Goal: Transaction & Acquisition: Purchase product/service

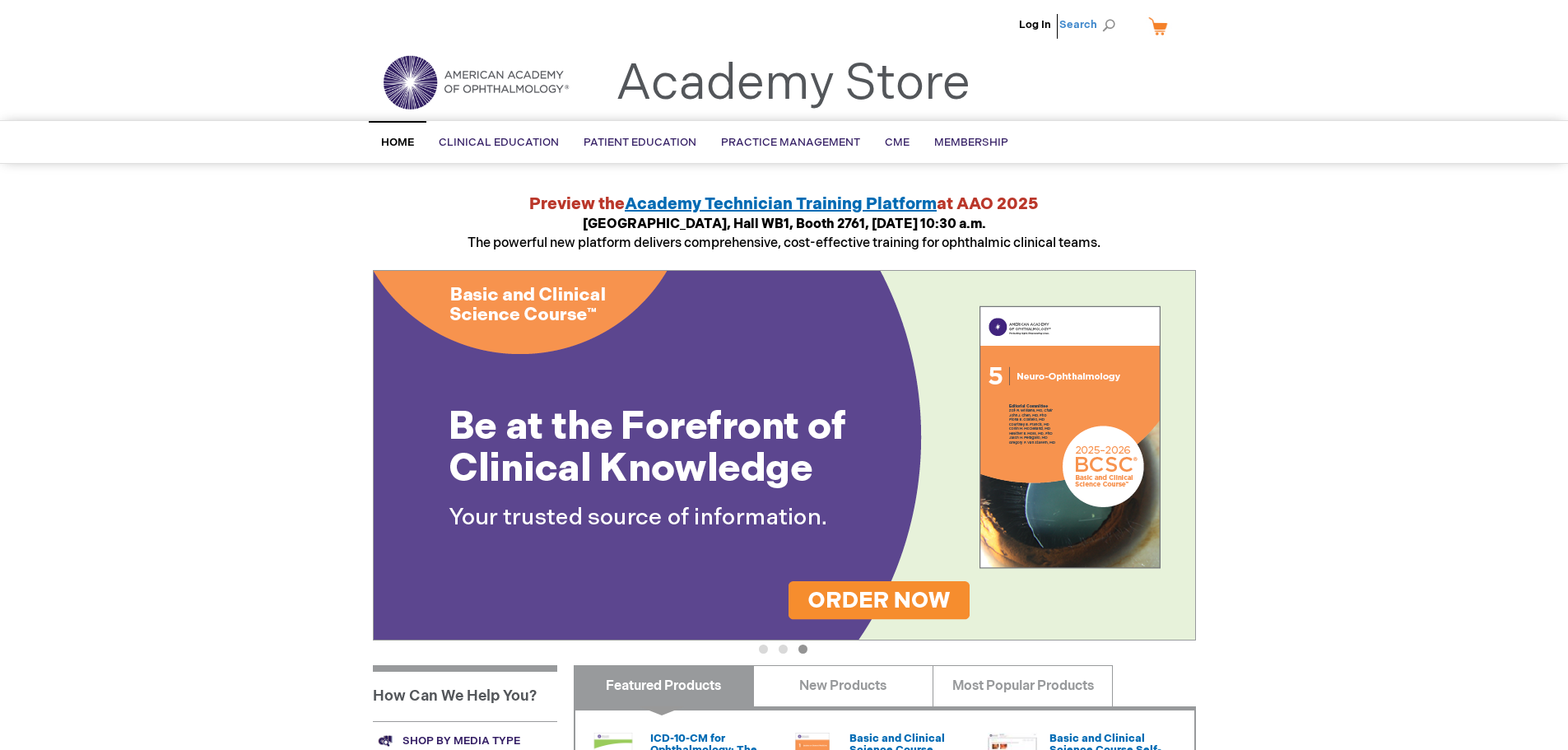
click at [1110, 19] on span "Search" at bounding box center [1090, 24] width 62 height 33
click at [1038, 25] on input "Search" at bounding box center [1014, 25] width 171 height 26
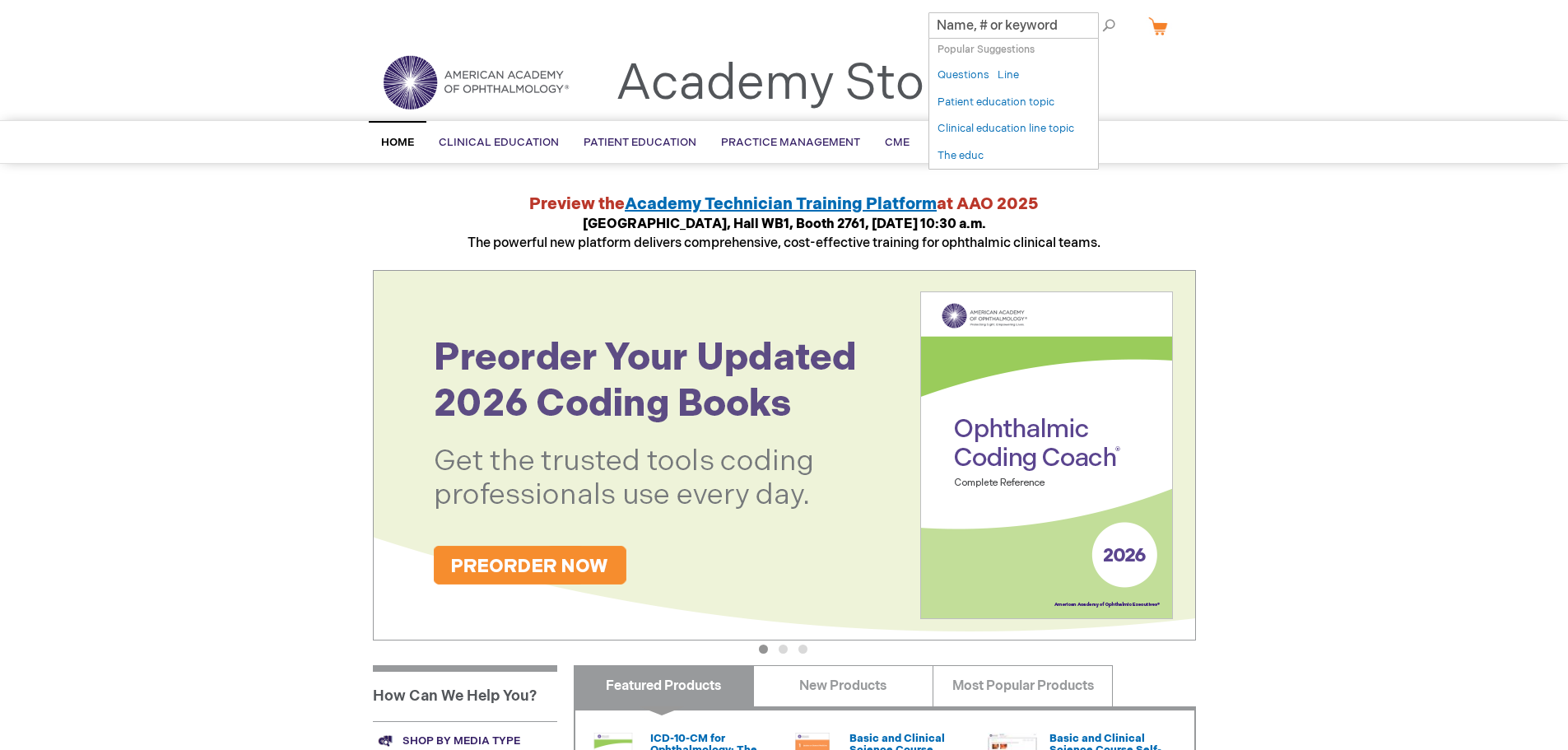
paste input "051170-10"
type input "051170-10"
click at [1103, 12] on button "Search" at bounding box center [1109, 25] width 13 height 26
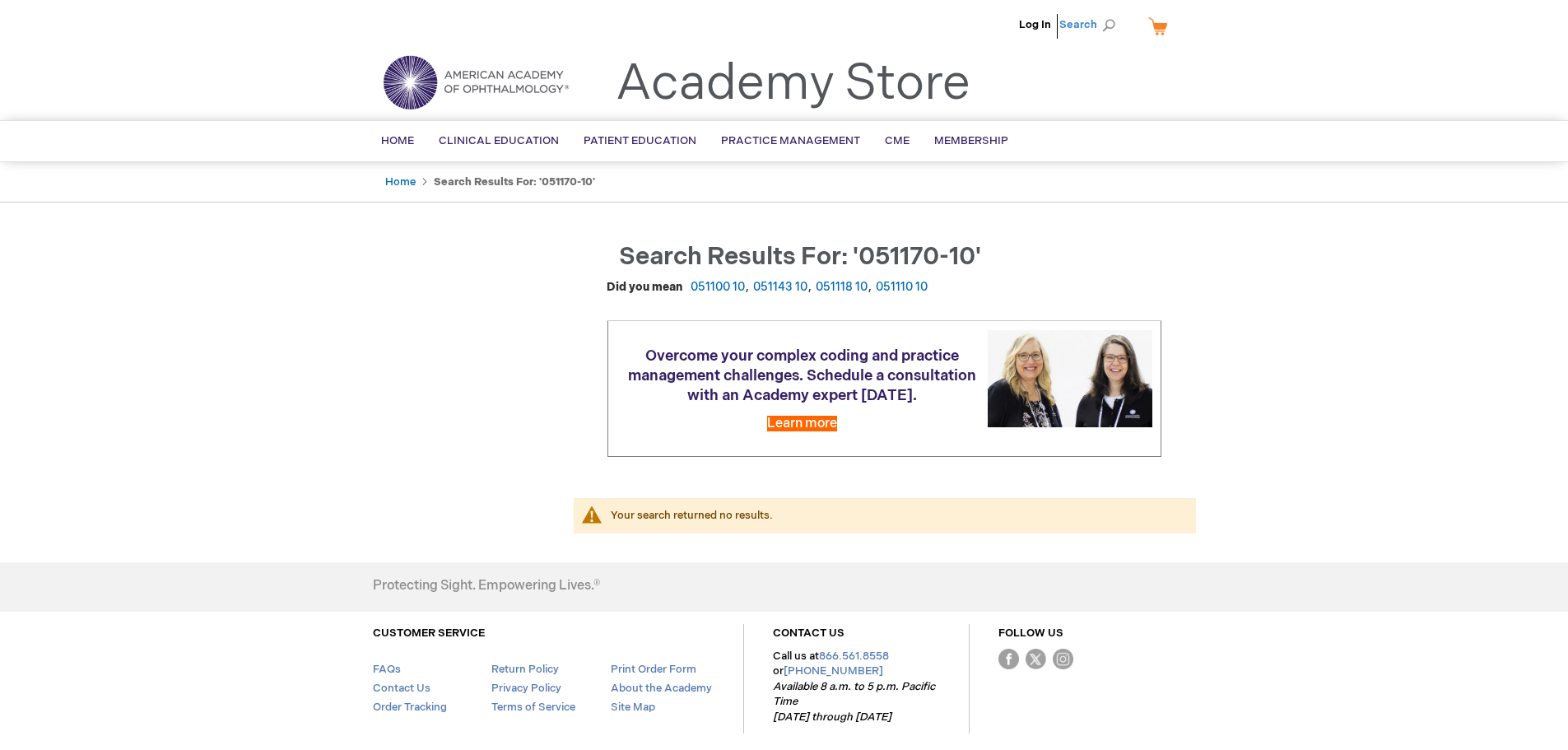
click at [1100, 26] on span "Search" at bounding box center [1090, 24] width 62 height 33
click at [1038, 27] on input "051170-10" at bounding box center [1014, 25] width 171 height 26
type input "051170"
click at [1028, 92] on link "Cataract Brochure" at bounding box center [1022, 99] width 47 height 30
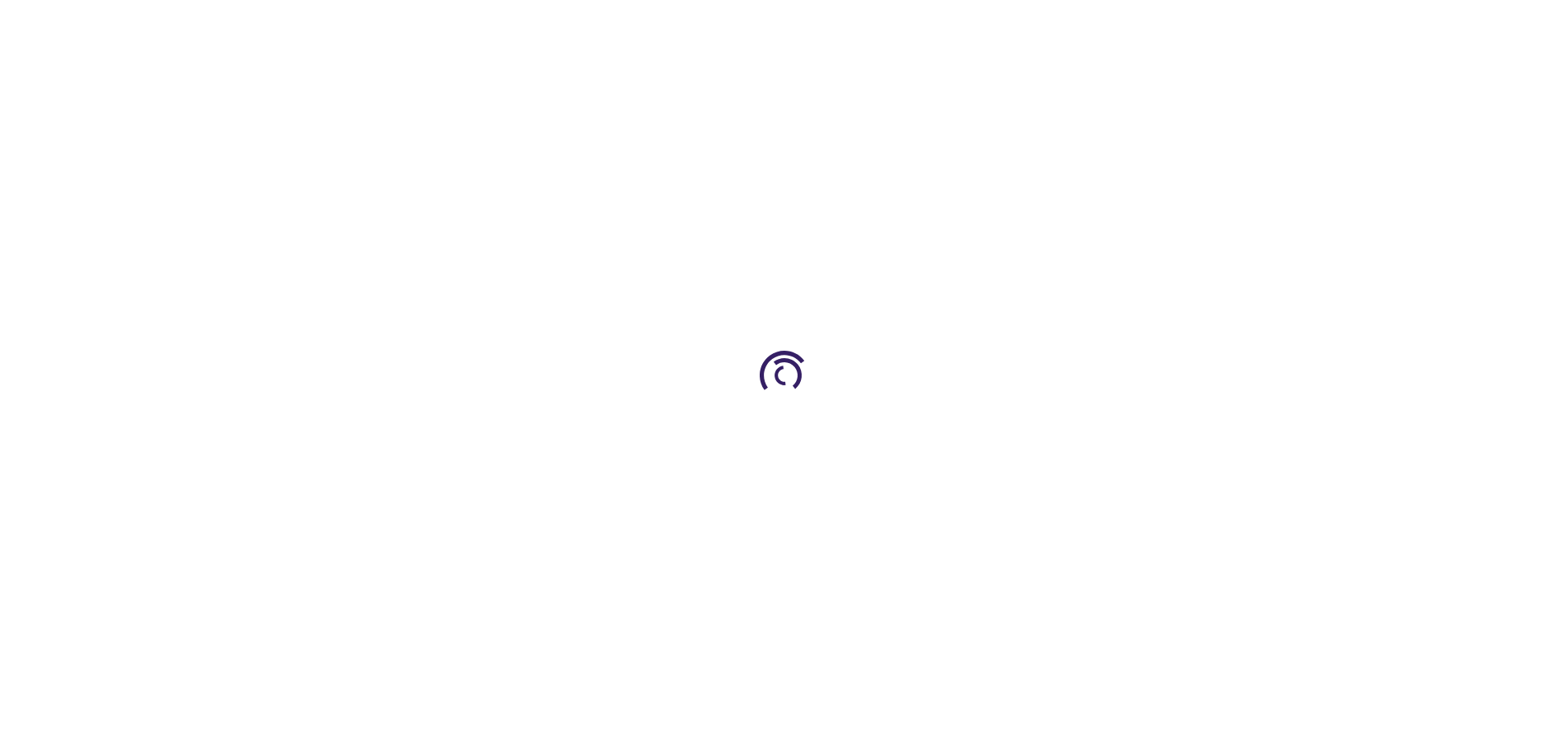
type input "1"
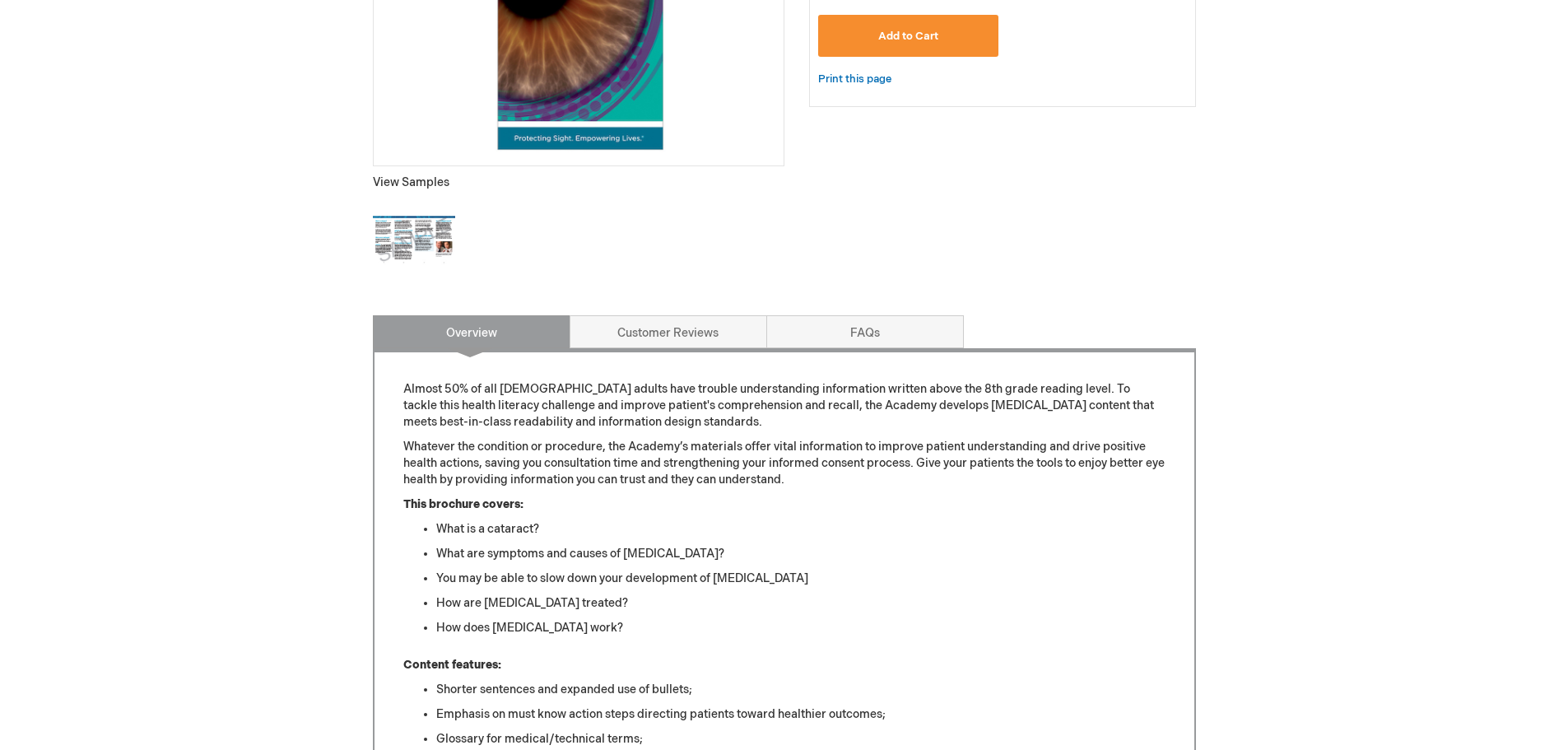
scroll to position [83, 0]
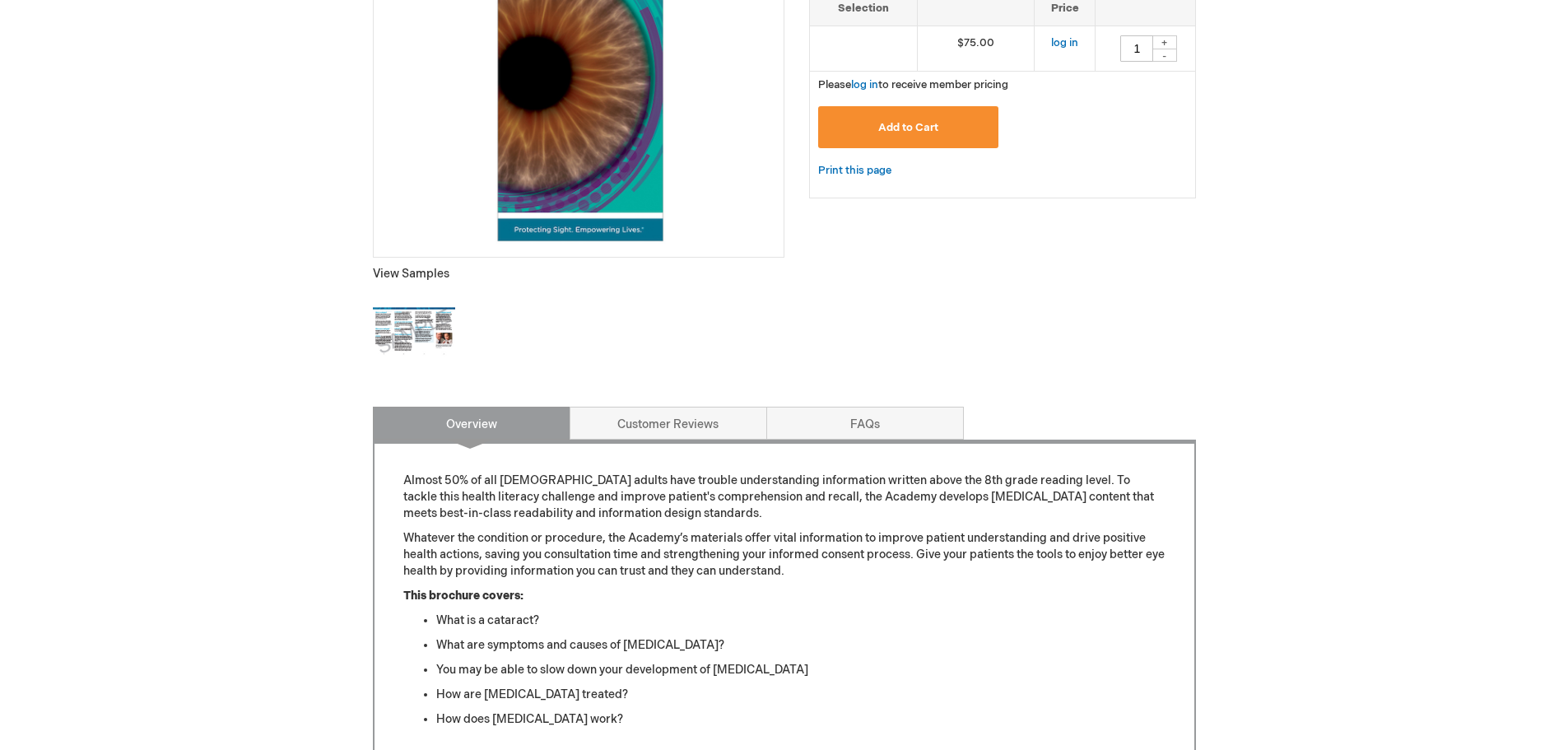
scroll to position [411, 0]
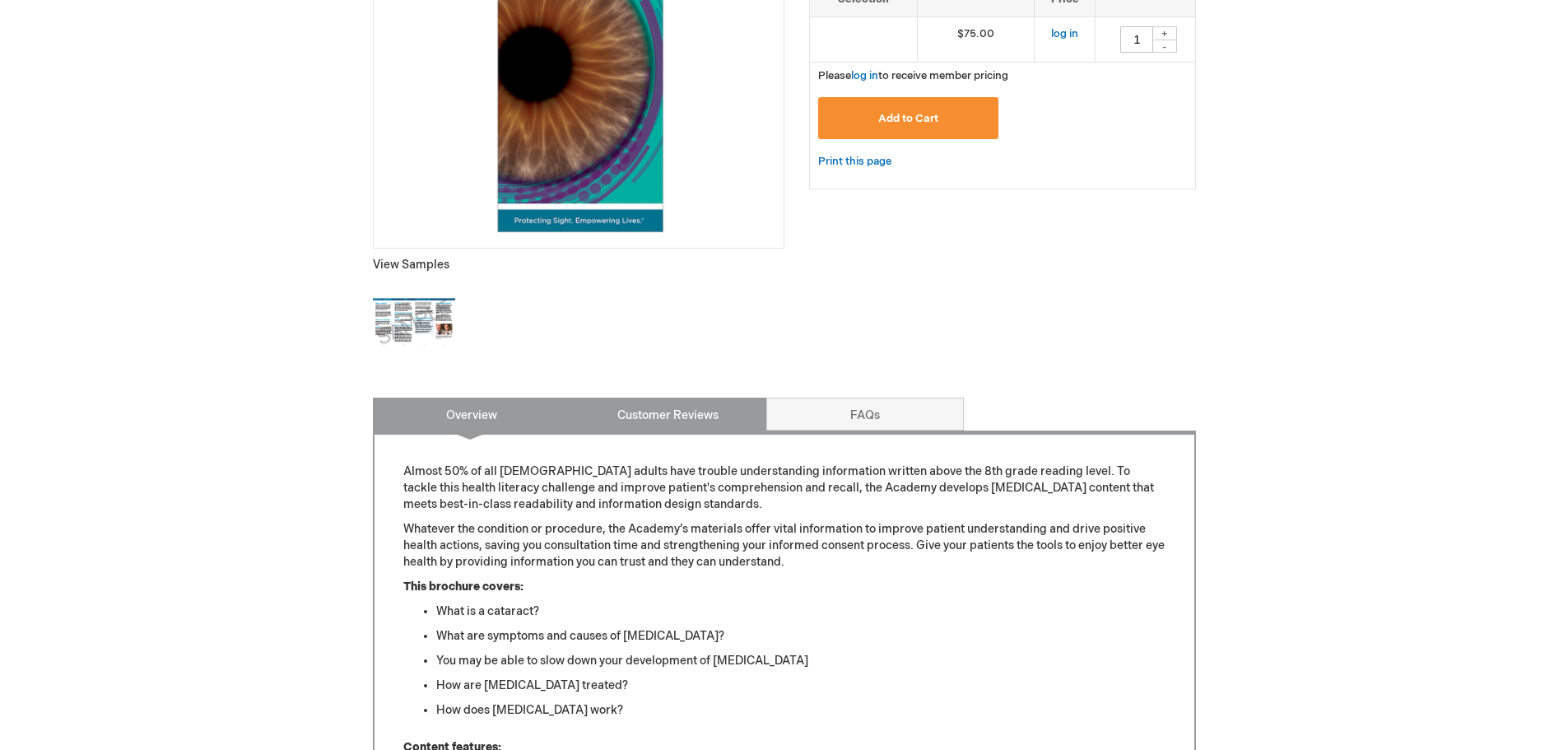
click at [686, 423] on link "Customer Reviews" at bounding box center [668, 413] width 198 height 33
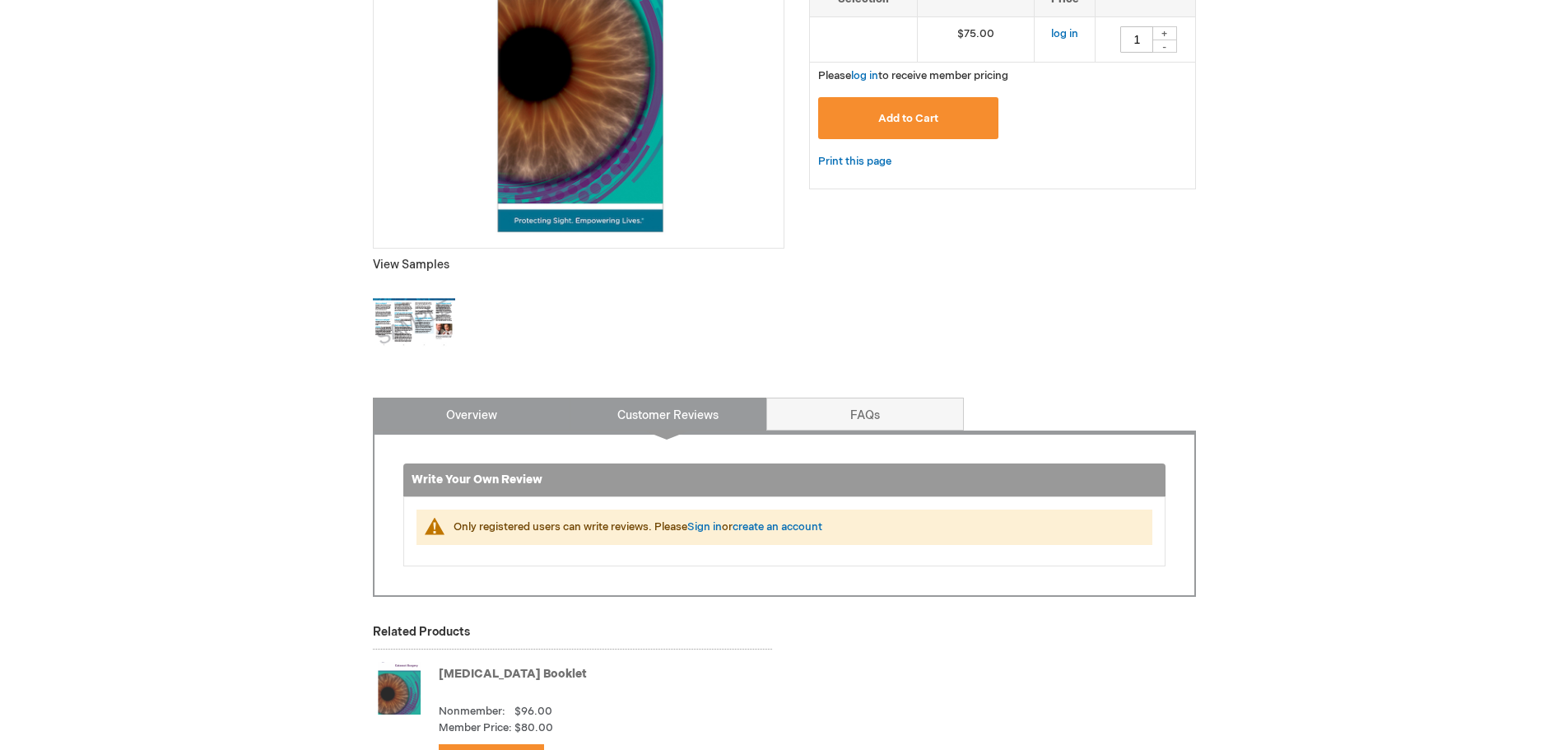
click at [491, 411] on link "Overview" at bounding box center [471, 413] width 198 height 33
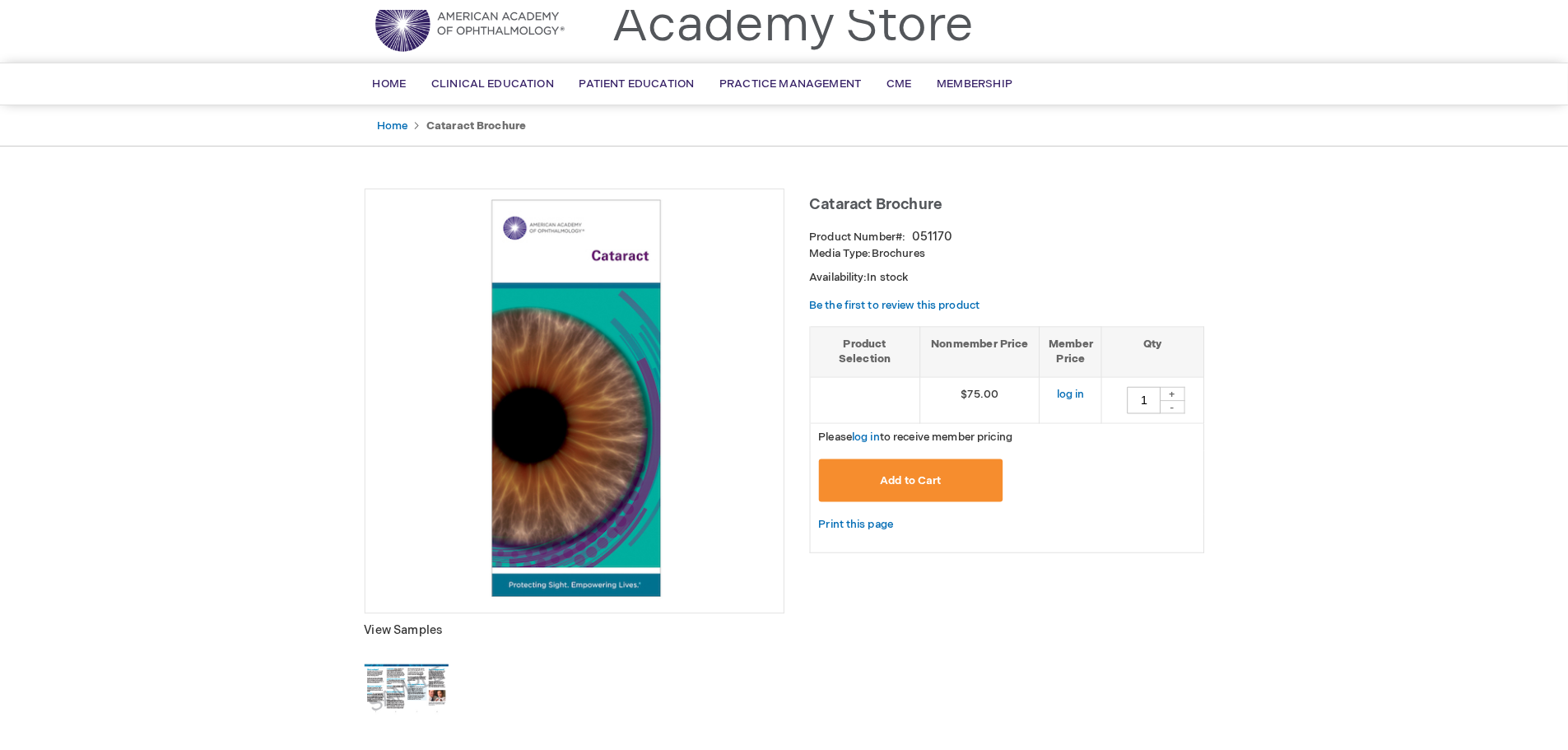
scroll to position [69, 0]
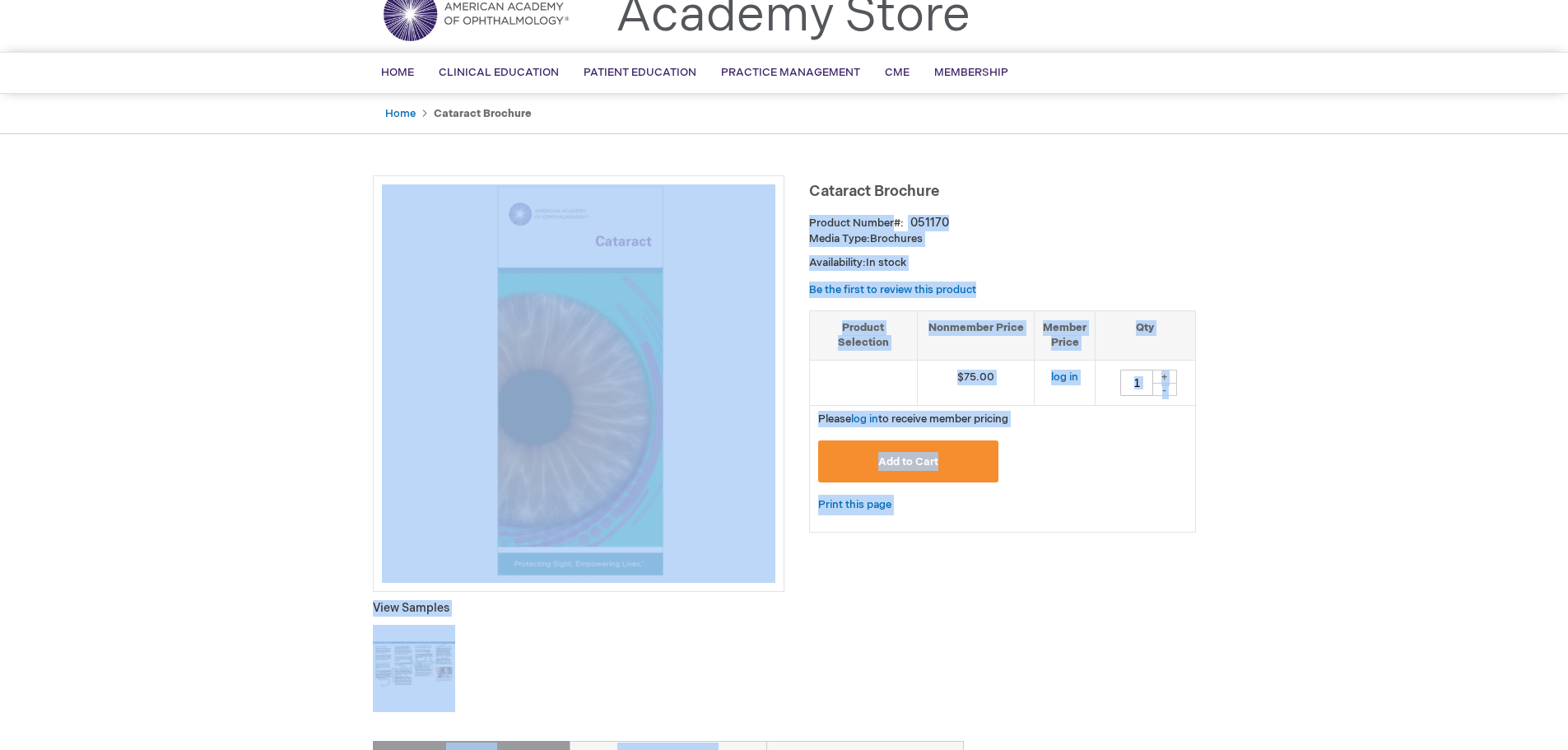
drag, startPoint x: 949, startPoint y: 192, endPoint x: 799, endPoint y: 186, distance: 150.1
click at [980, 187] on h1 "Cataract Brochure" at bounding box center [1003, 188] width 387 height 27
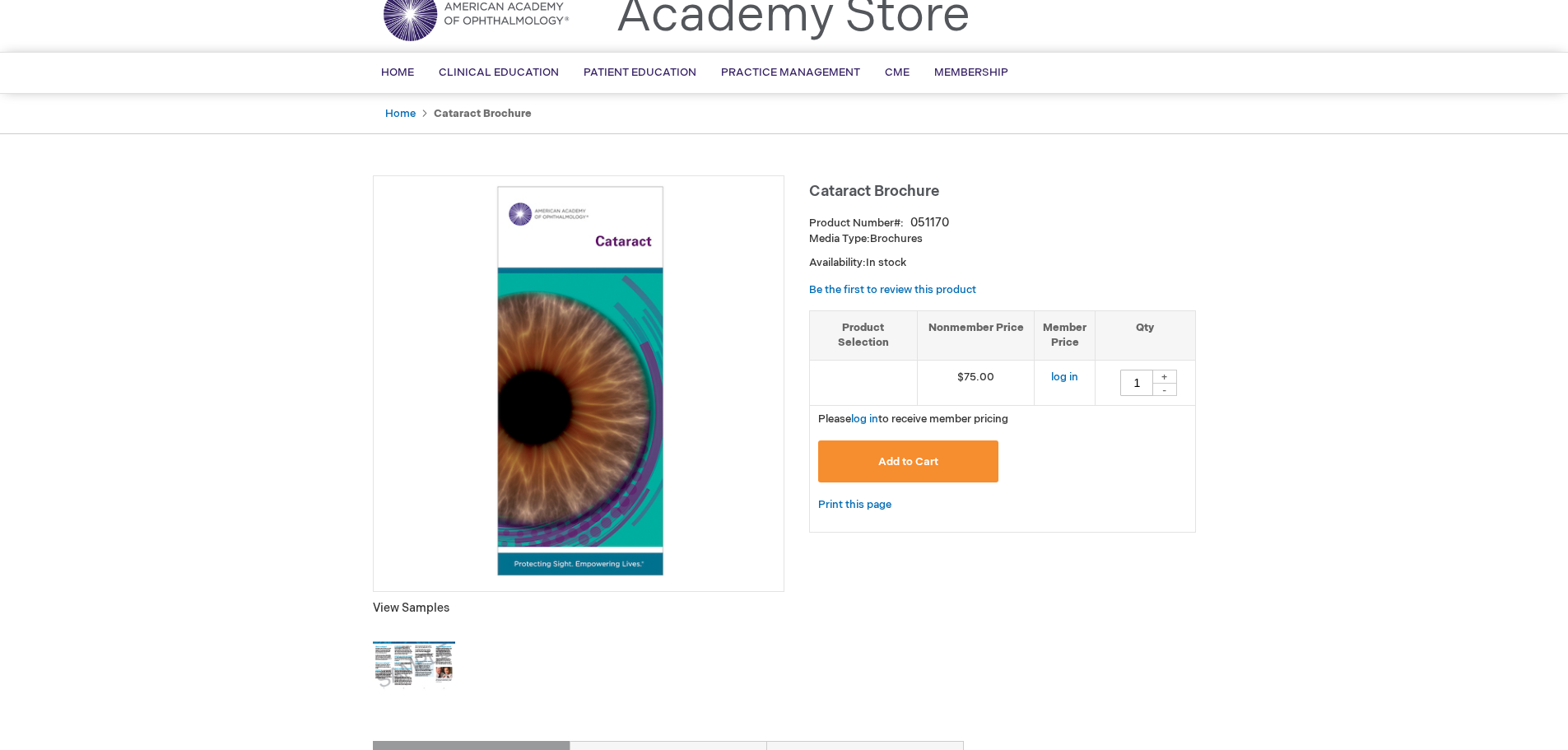
drag, startPoint x: 810, startPoint y: 192, endPoint x: 938, endPoint y: 193, distance: 128.0
click at [938, 193] on span "Cataract Brochure" at bounding box center [874, 192] width 130 height 18
copy span "Cataract Brochure"
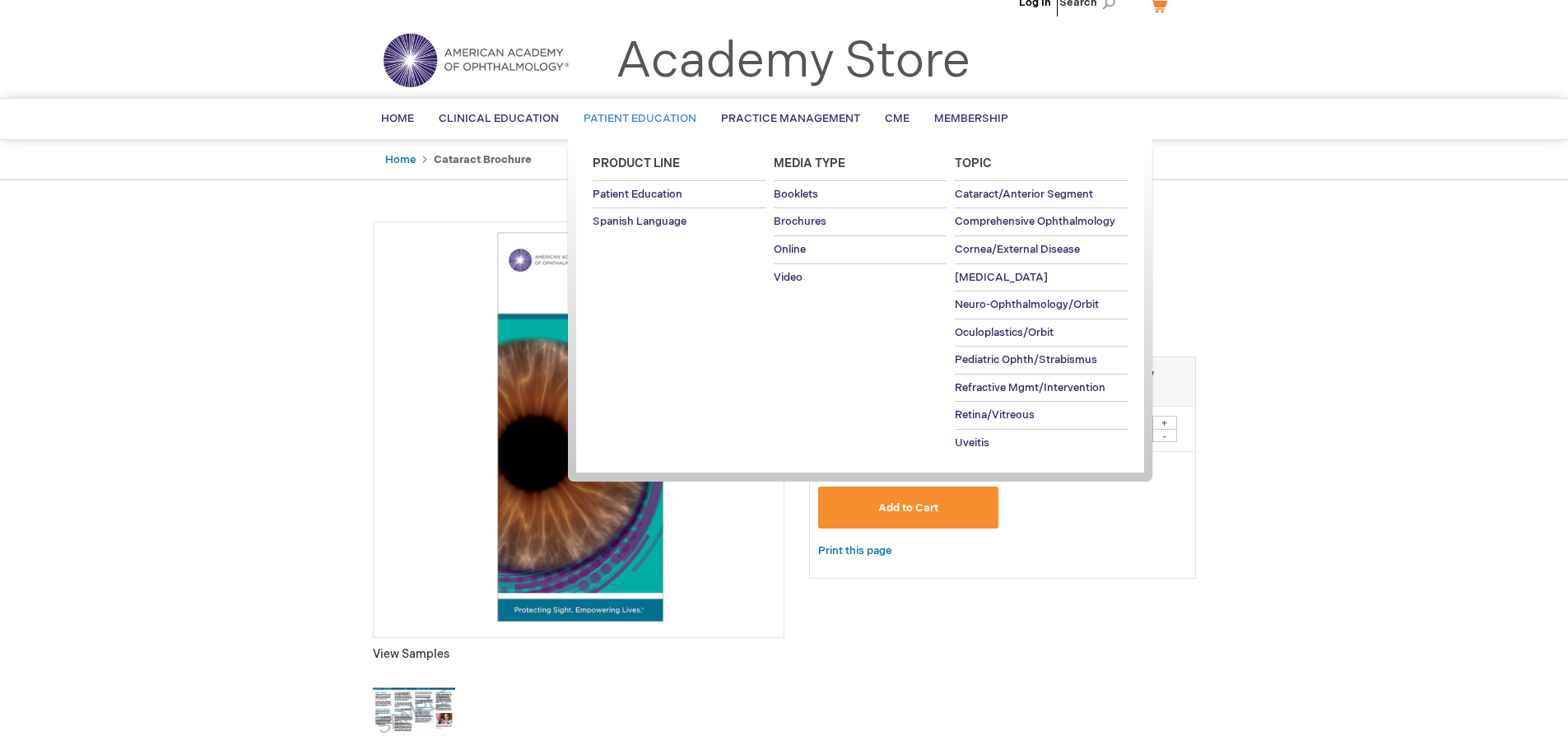
scroll to position [0, 0]
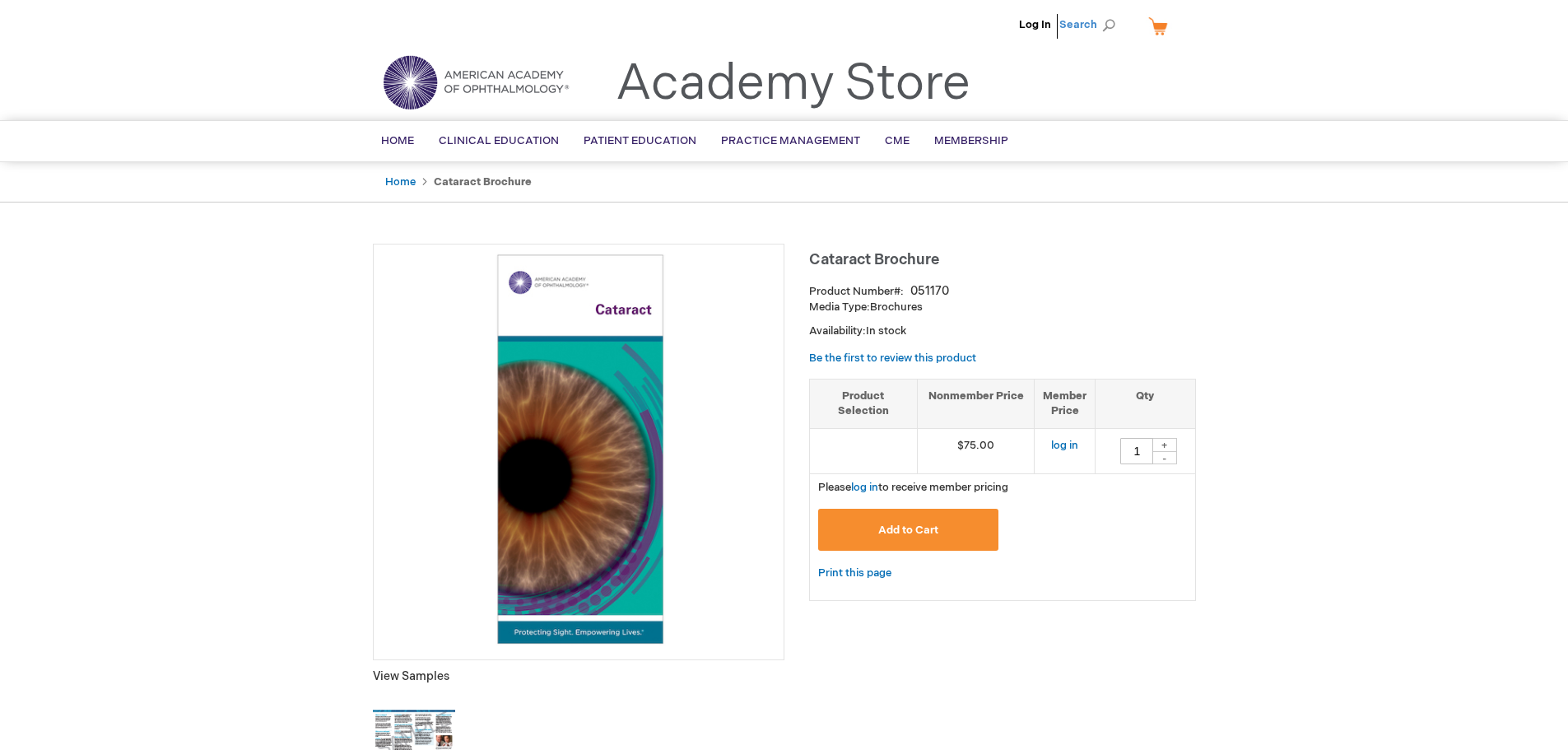
click at [1109, 28] on span "Search" at bounding box center [1090, 24] width 62 height 33
click at [1013, 28] on input "Search" at bounding box center [1014, 25] width 171 height 26
type input "051187"
click at [1028, 102] on link "Floaters and Flashes Brochure" at bounding box center [1043, 99] width 88 height 30
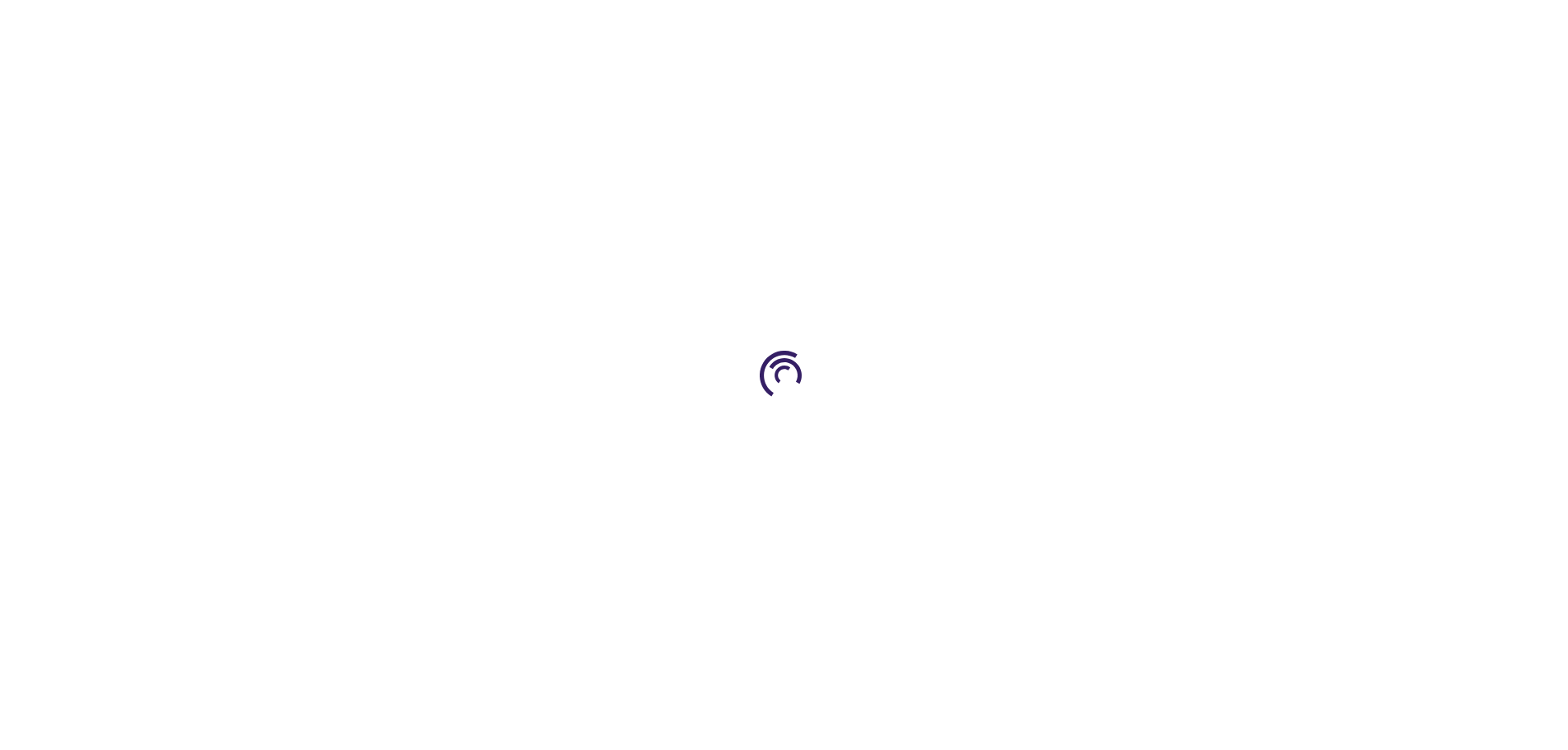
type input "1"
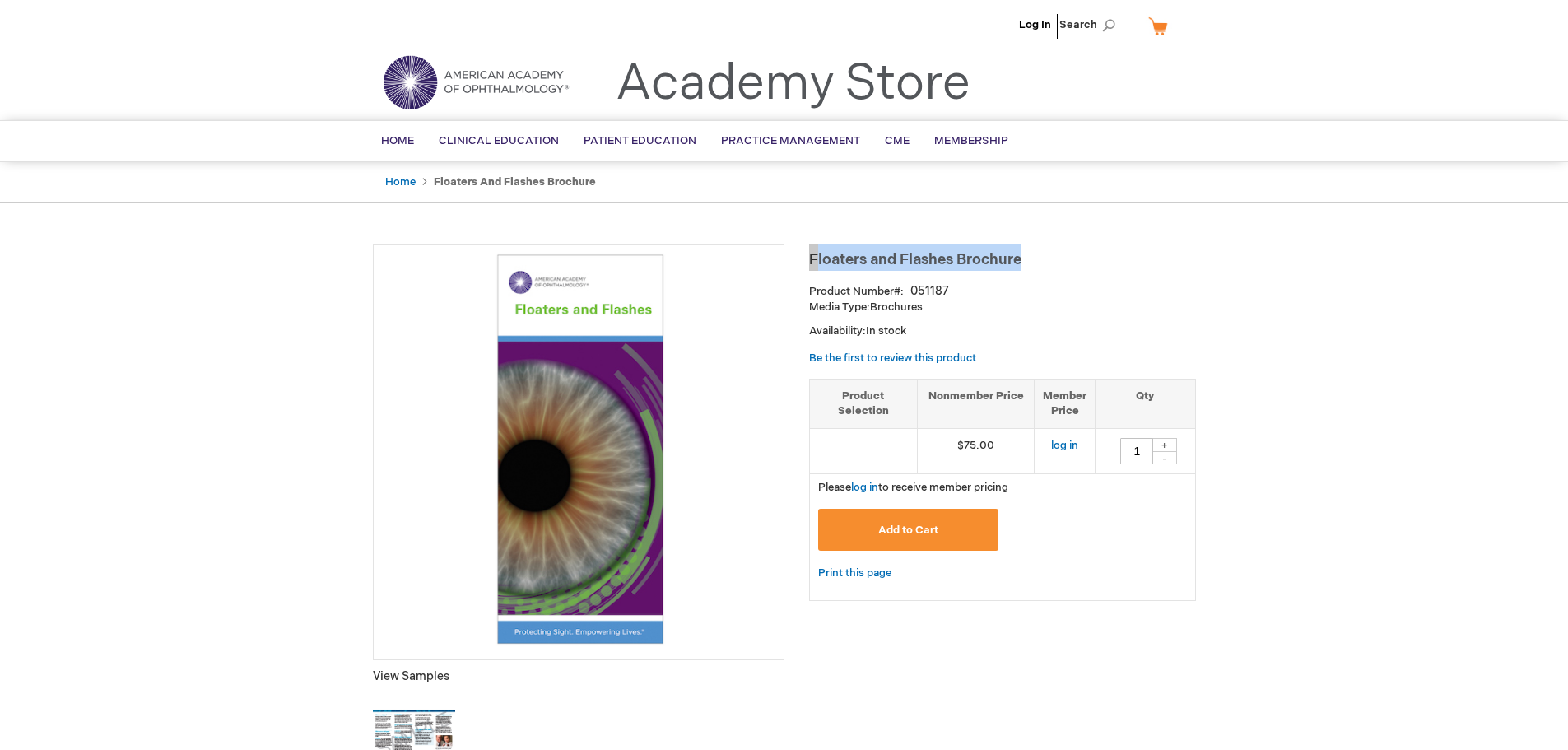
drag, startPoint x: 1026, startPoint y: 261, endPoint x: 811, endPoint y: 258, distance: 215.0
click at [811, 258] on h1 "Floaters and Flashes Brochure" at bounding box center [1003, 257] width 387 height 27
copy span "Floaters and Flashes Brochure"
click at [1116, 24] on span "Search" at bounding box center [1090, 24] width 62 height 33
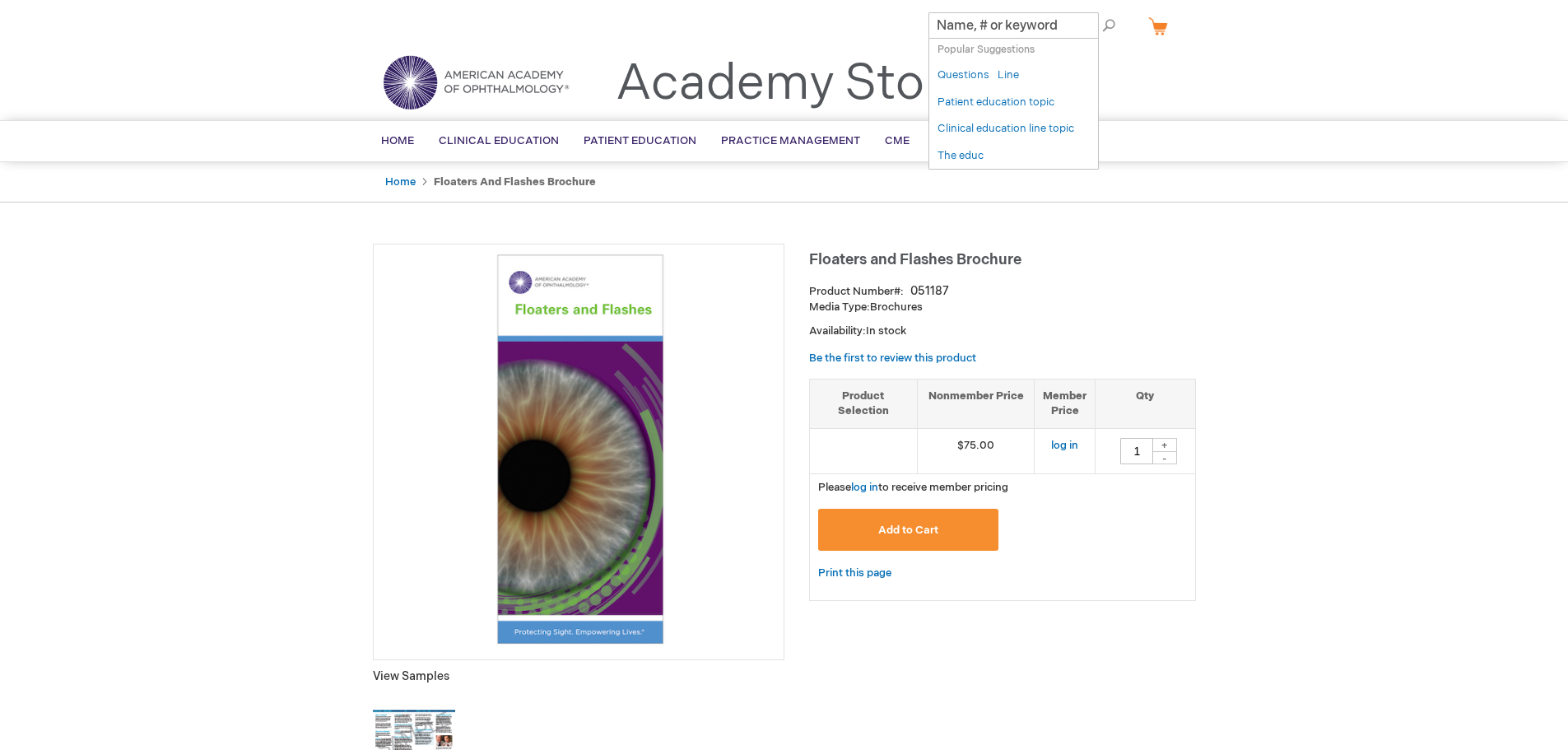
click at [1043, 29] on input "Search" at bounding box center [1014, 25] width 171 height 26
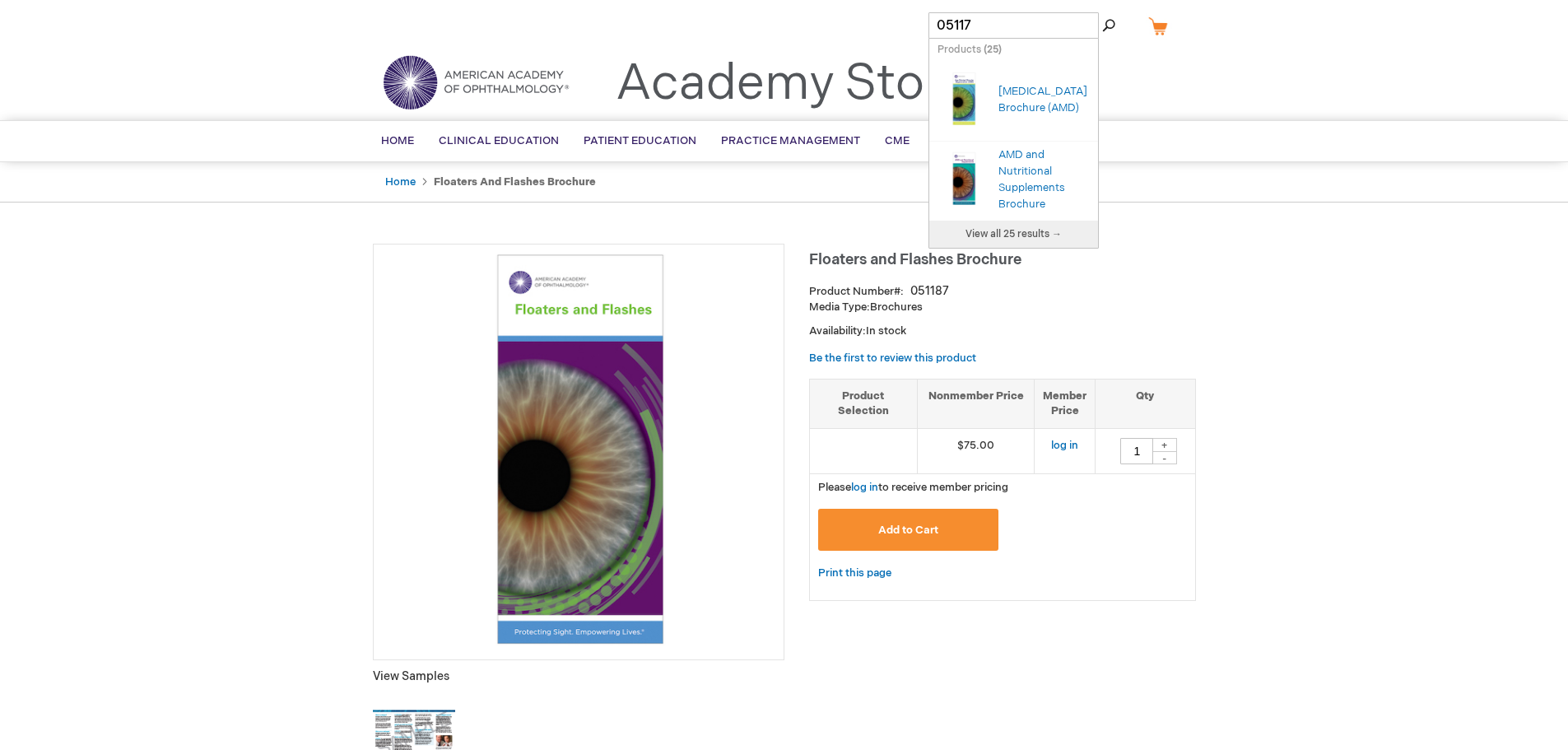
type input "051177"
click at [1032, 84] on link "Detached Retina Brochure" at bounding box center [1043, 99] width 89 height 30
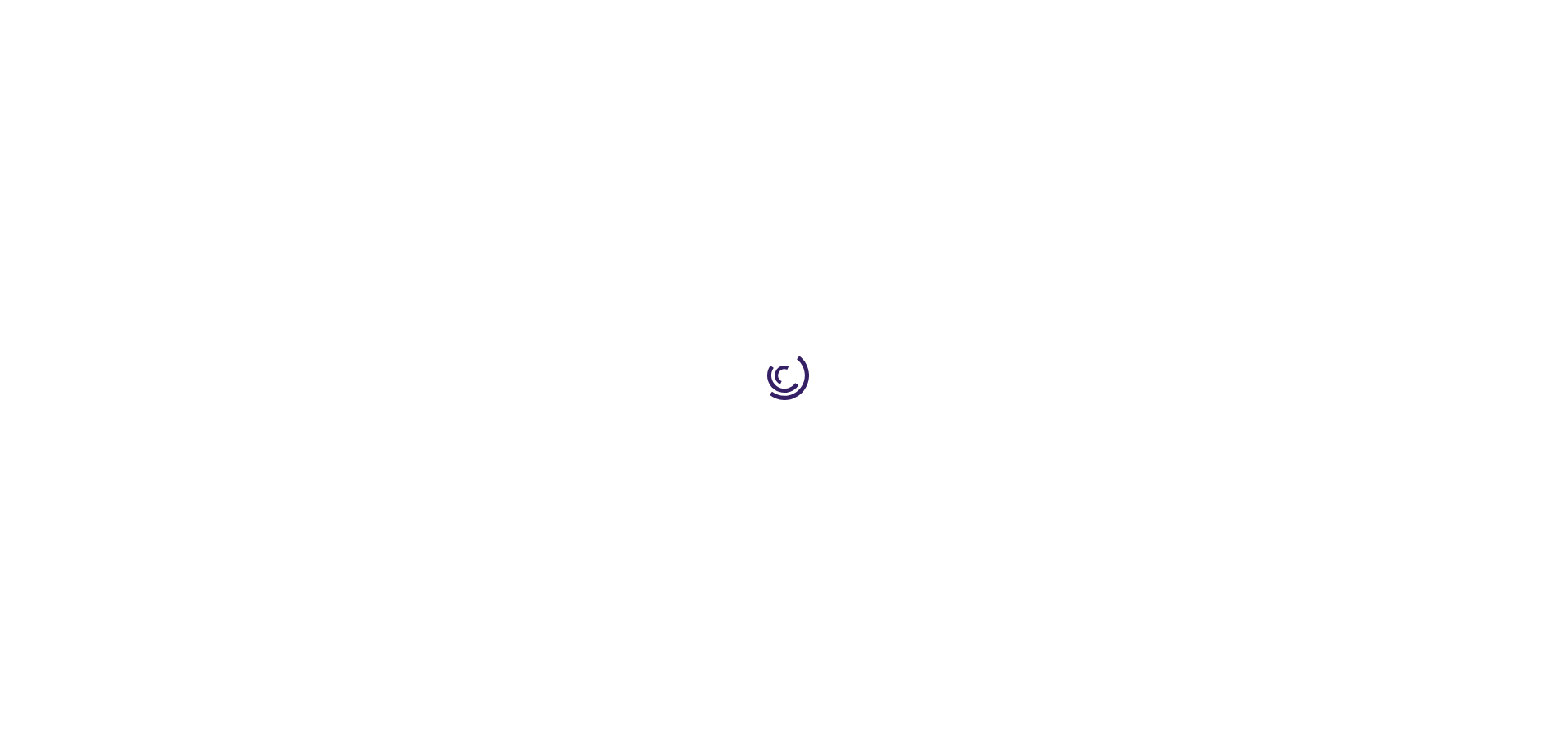
type input "1"
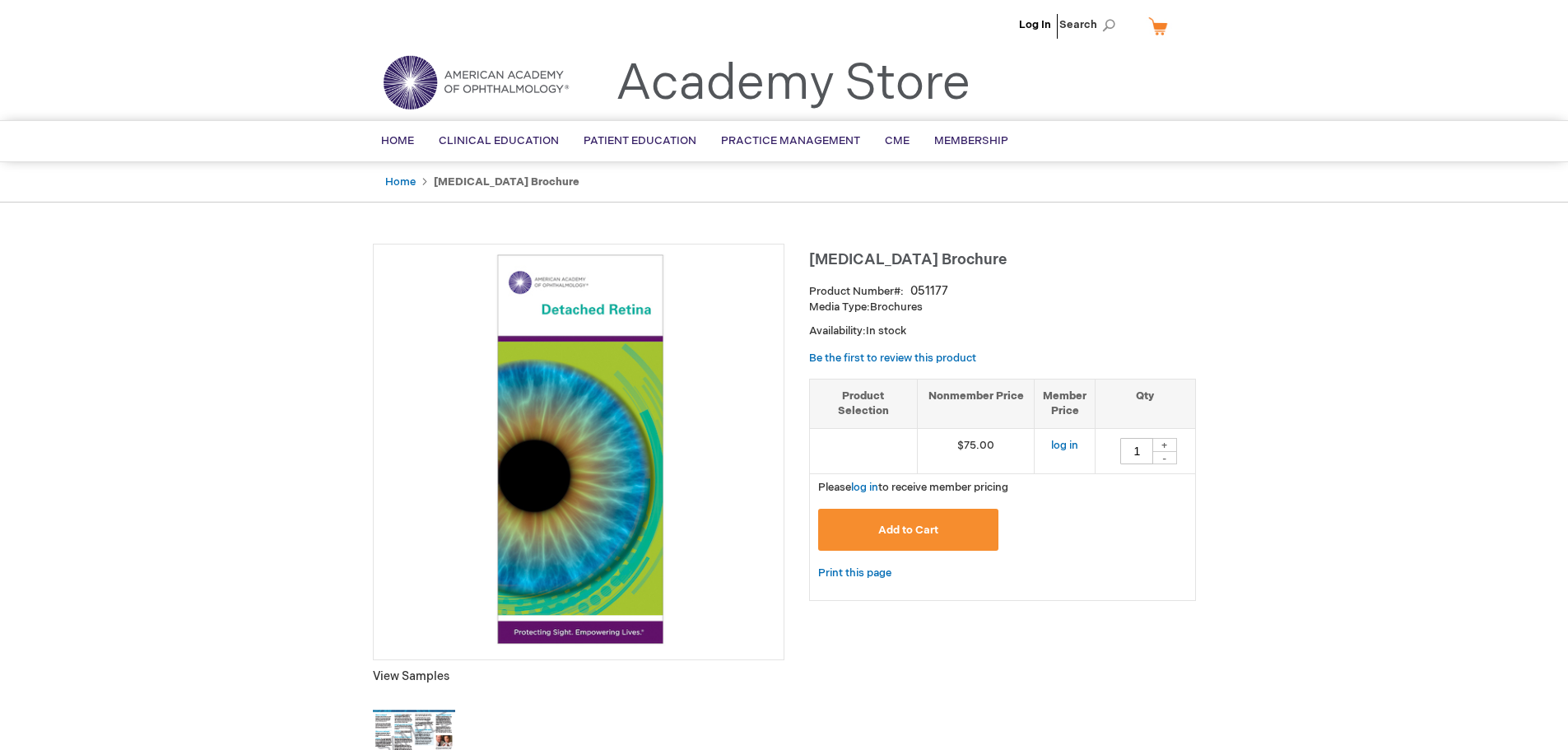
drag, startPoint x: 994, startPoint y: 254, endPoint x: 813, endPoint y: 251, distance: 181.0
click at [813, 251] on h1 "Detached Retina Brochure" at bounding box center [1003, 257] width 387 height 27
copy span "Detached Retina Brochure"
click at [1112, 23] on span "Search" at bounding box center [1090, 24] width 62 height 33
click at [1003, 27] on input "Search" at bounding box center [1014, 25] width 171 height 26
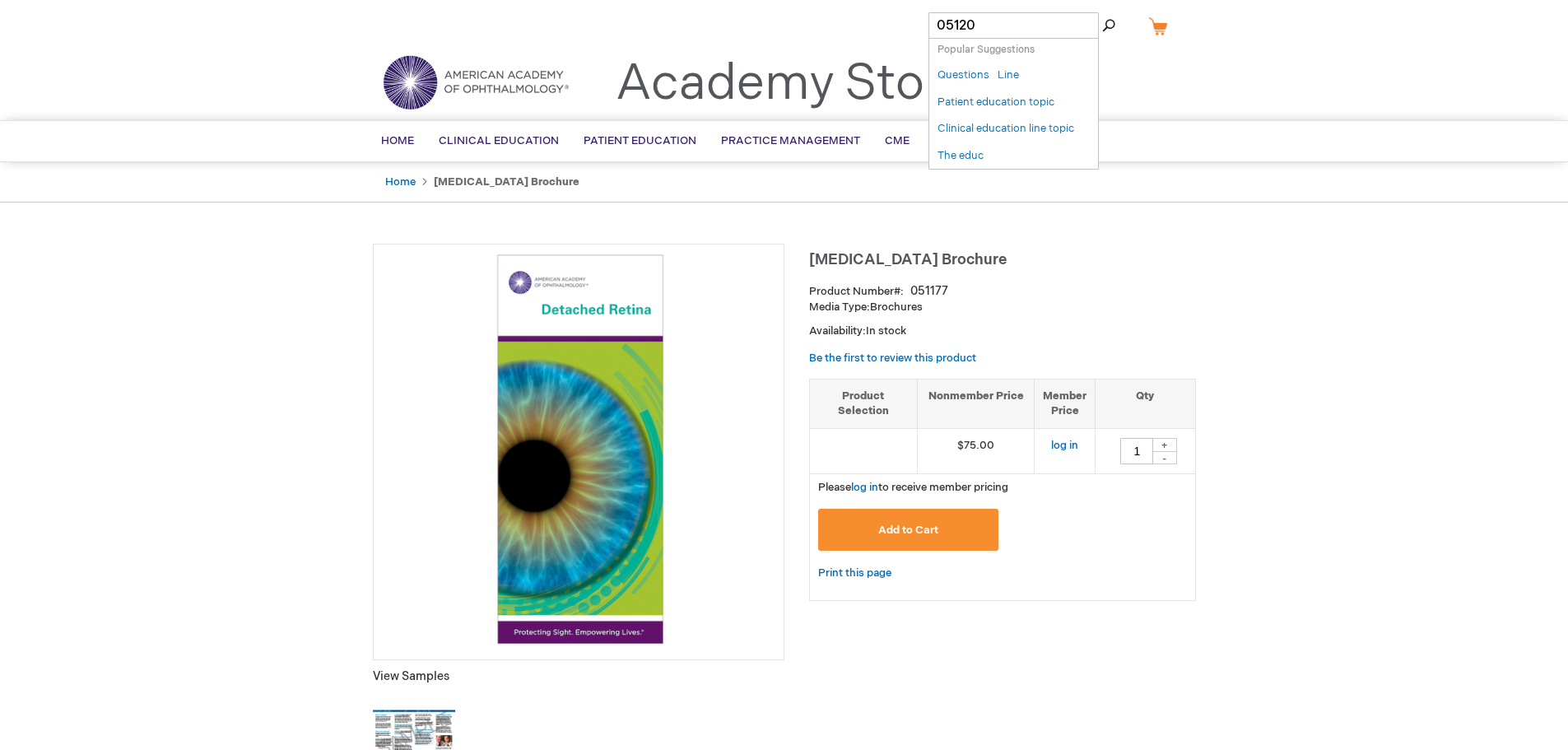
type input "051204"
click at [1035, 101] on link "Posterior Capsulotomy Brochure" at bounding box center [1043, 99] width 89 height 46
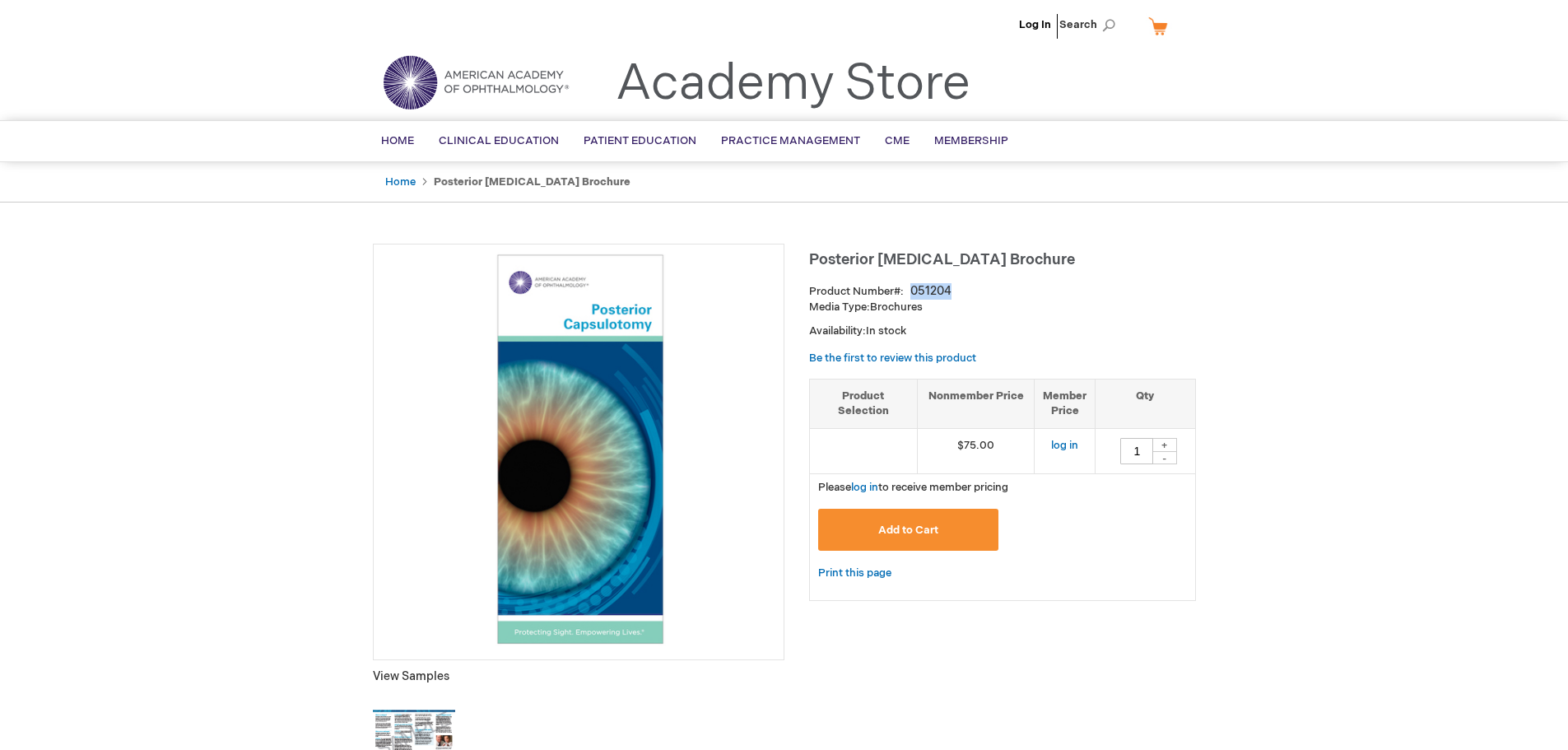
drag, startPoint x: 952, startPoint y: 288, endPoint x: 912, endPoint y: 281, distance: 40.6
click at [912, 281] on div "Posterior Capsulotomy Brochure Product Number 051204 Media Type: Brochures Avai…" at bounding box center [1003, 430] width 387 height 373
click at [1059, 266] on h1 "Posterior Capsulotomy Brochure" at bounding box center [1003, 257] width 387 height 27
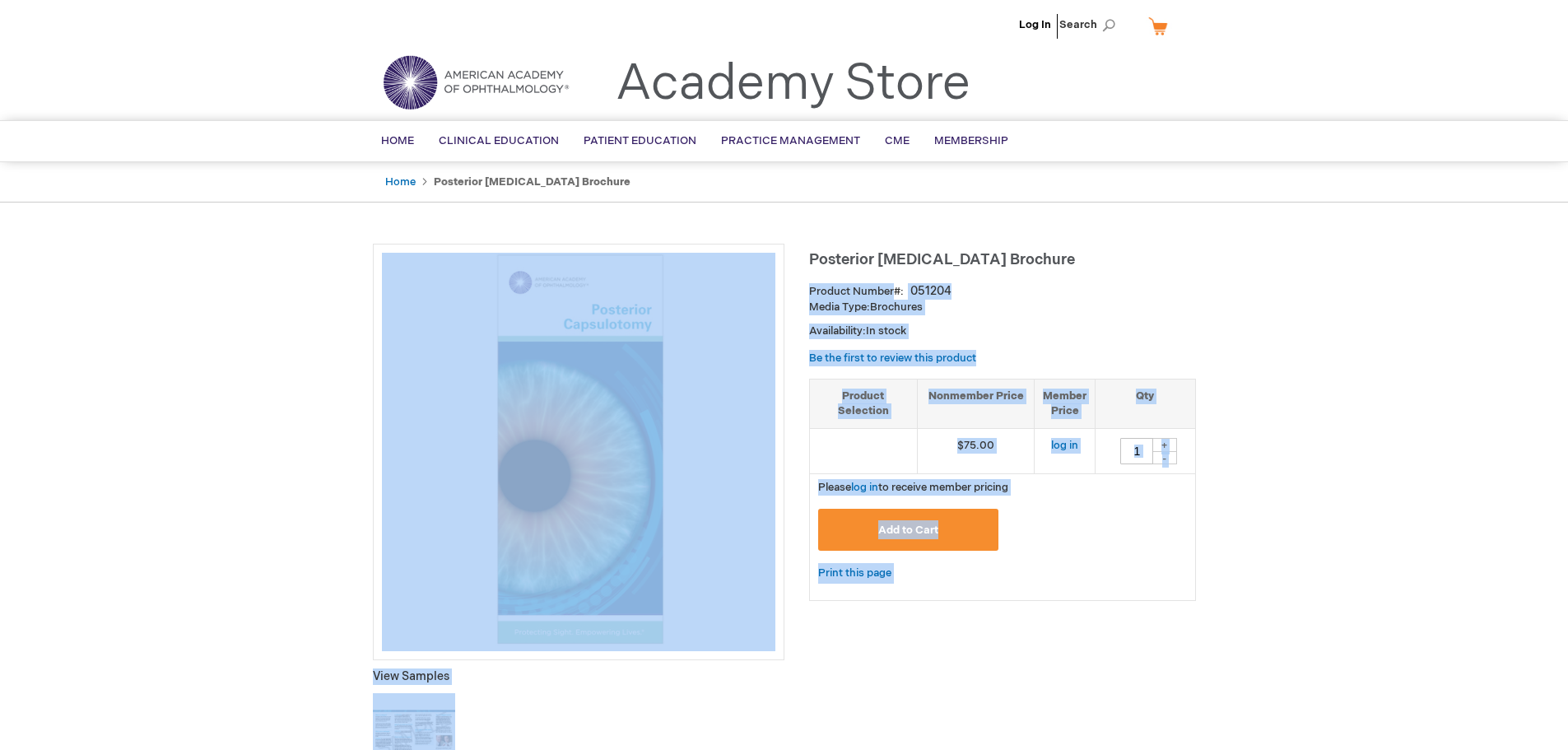
drag, startPoint x: 1039, startPoint y: 258, endPoint x: 810, endPoint y: 243, distance: 229.5
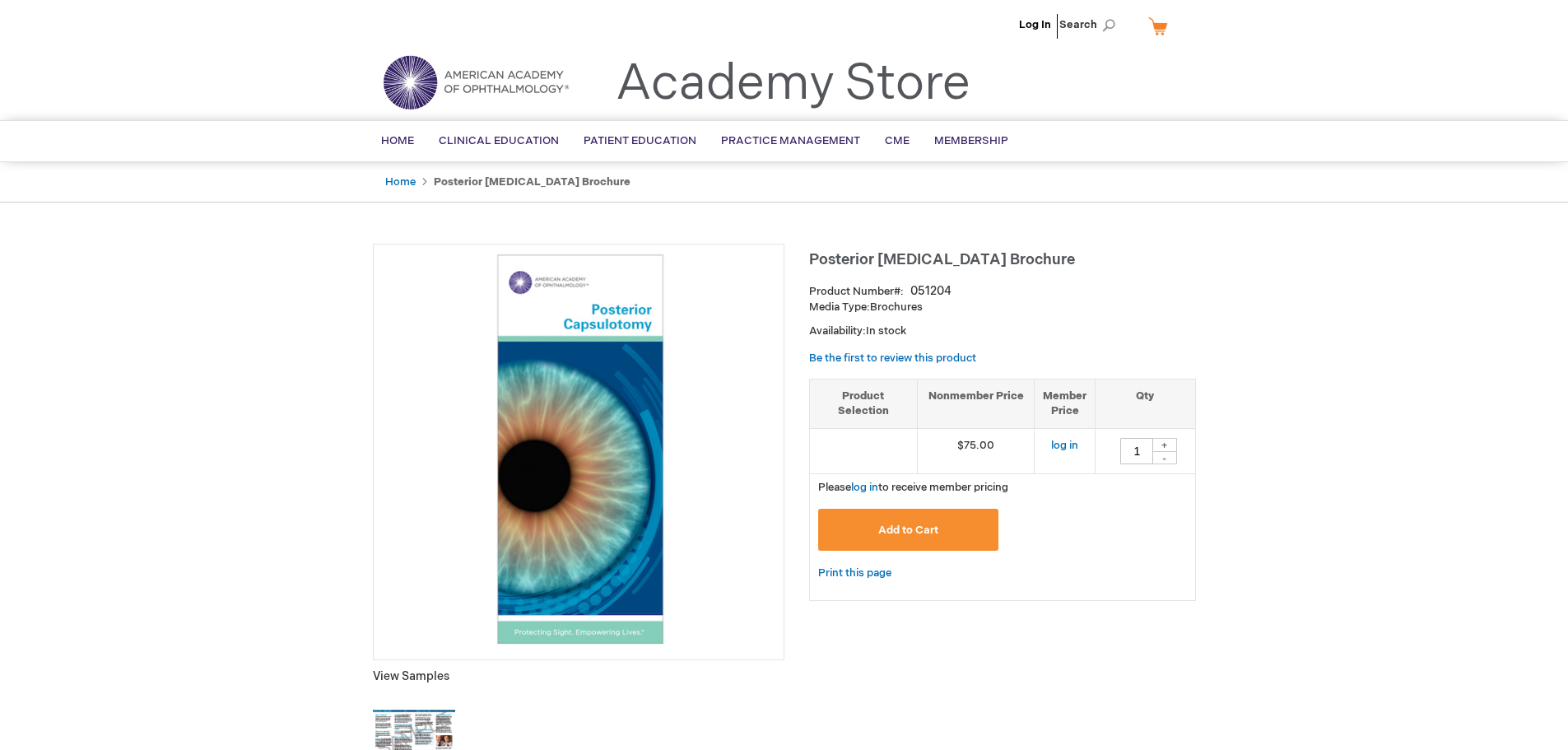
drag, startPoint x: 1046, startPoint y: 258, endPoint x: 810, endPoint y: 260, distance: 236.0
click at [810, 260] on h1 "Posterior Capsulotomy Brochure" at bounding box center [1003, 257] width 387 height 27
copy span "Posterior Capsulotomy Brochure"
click at [1104, 22] on span "Search" at bounding box center [1090, 24] width 62 height 33
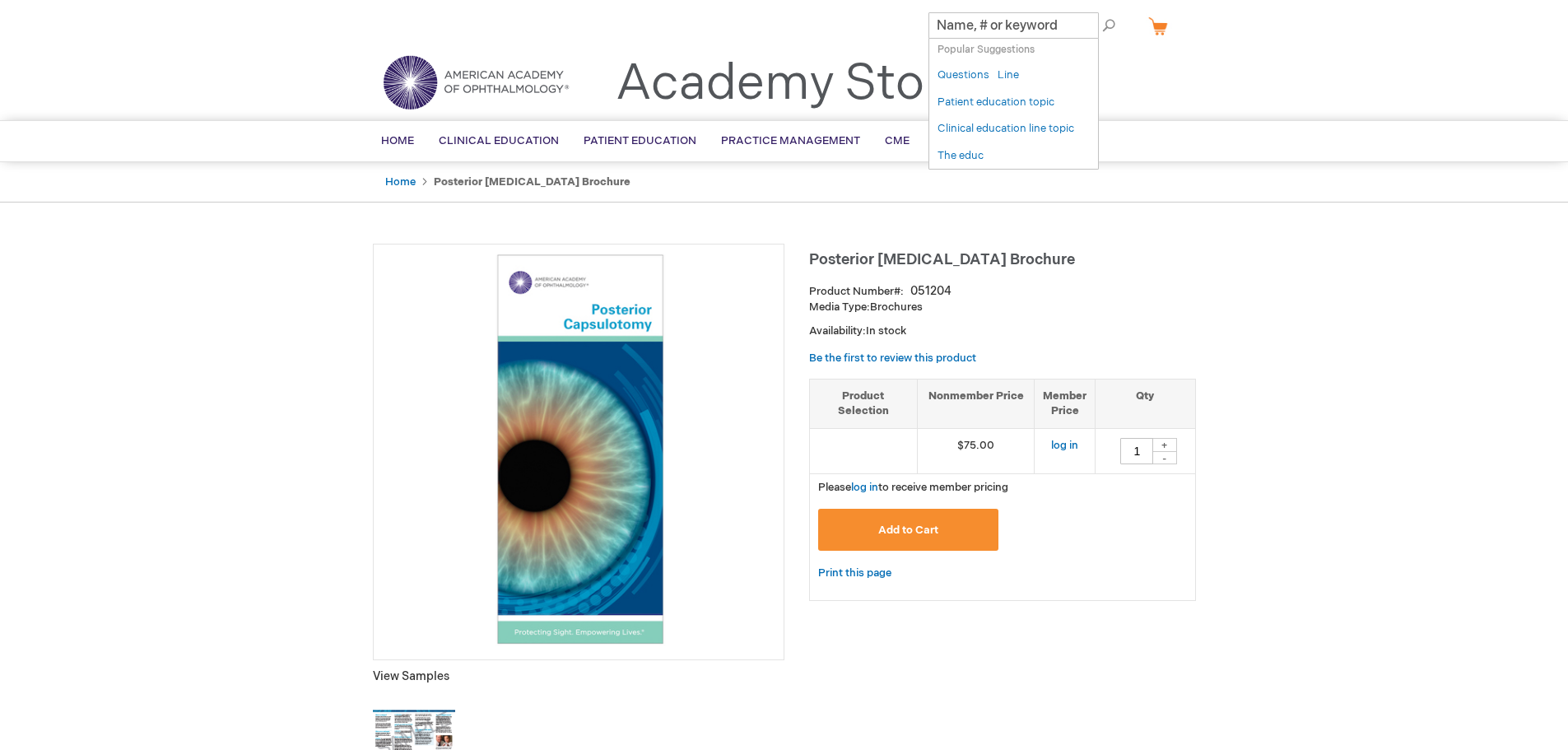
click at [1004, 28] on input "Search" at bounding box center [1014, 25] width 171 height 26
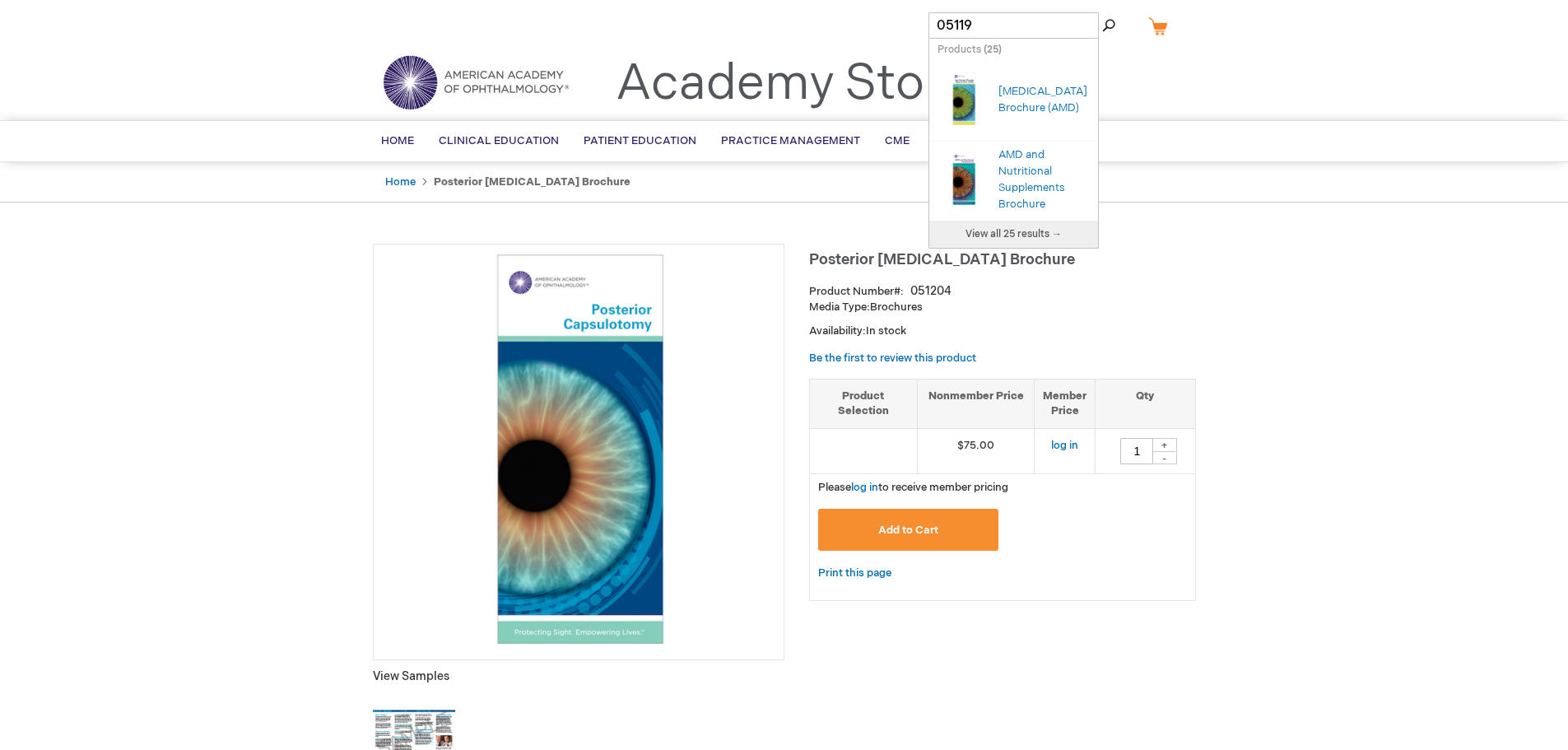
type input "051192"
click at [1050, 89] on link "Laser Iridotomy Brochure" at bounding box center [1038, 99] width 78 height 30
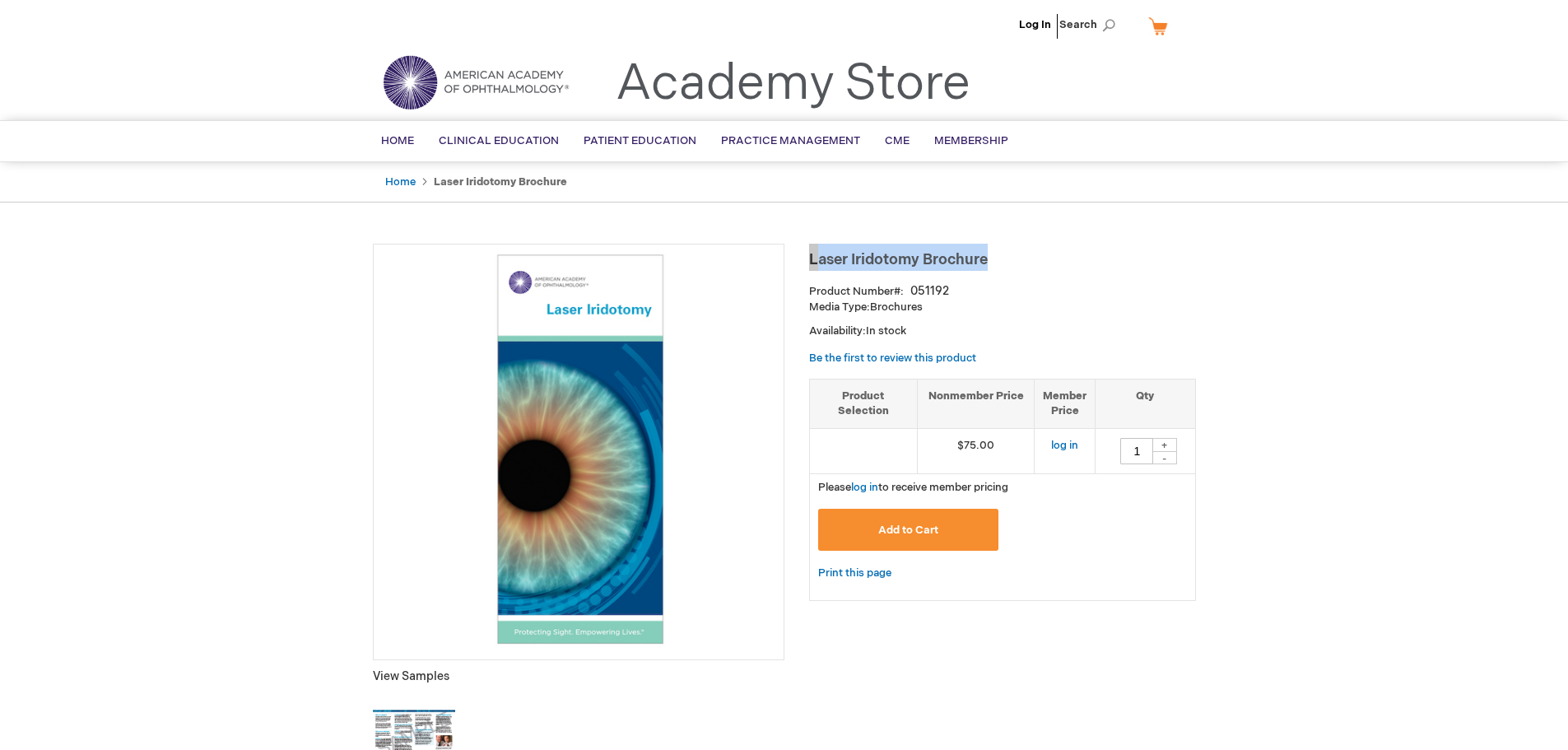
drag, startPoint x: 988, startPoint y: 262, endPoint x: 810, endPoint y: 259, distance: 178.0
click at [810, 259] on span "Laser Iridotomy Brochure" at bounding box center [898, 260] width 179 height 18
copy span "Laser Iridotomy Brochure"
click at [1115, 26] on span "Search" at bounding box center [1090, 24] width 62 height 33
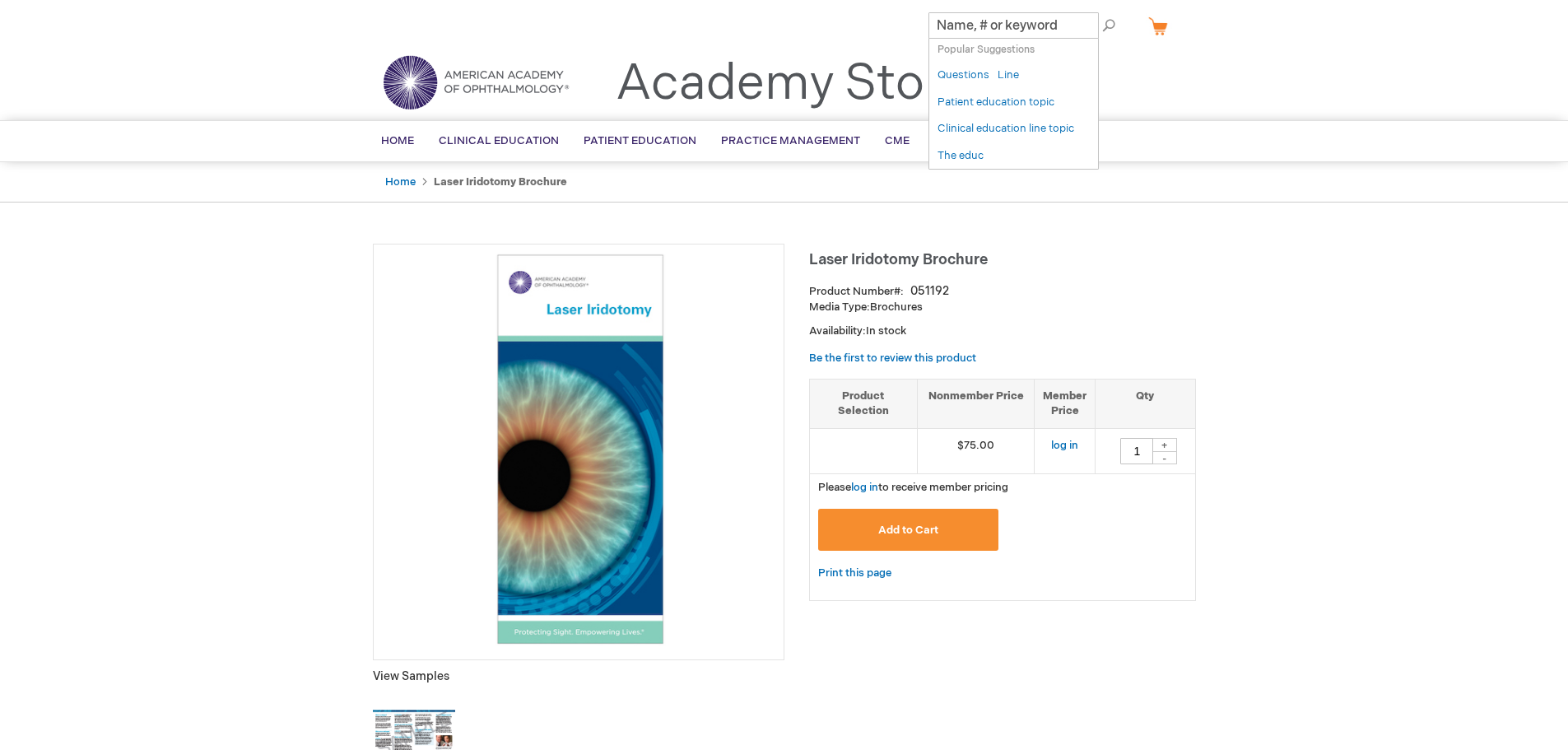
click at [1028, 29] on input "Search" at bounding box center [1014, 25] width 171 height 26
type input "051197"
click at [1103, 12] on button "Search" at bounding box center [1109, 25] width 13 height 26
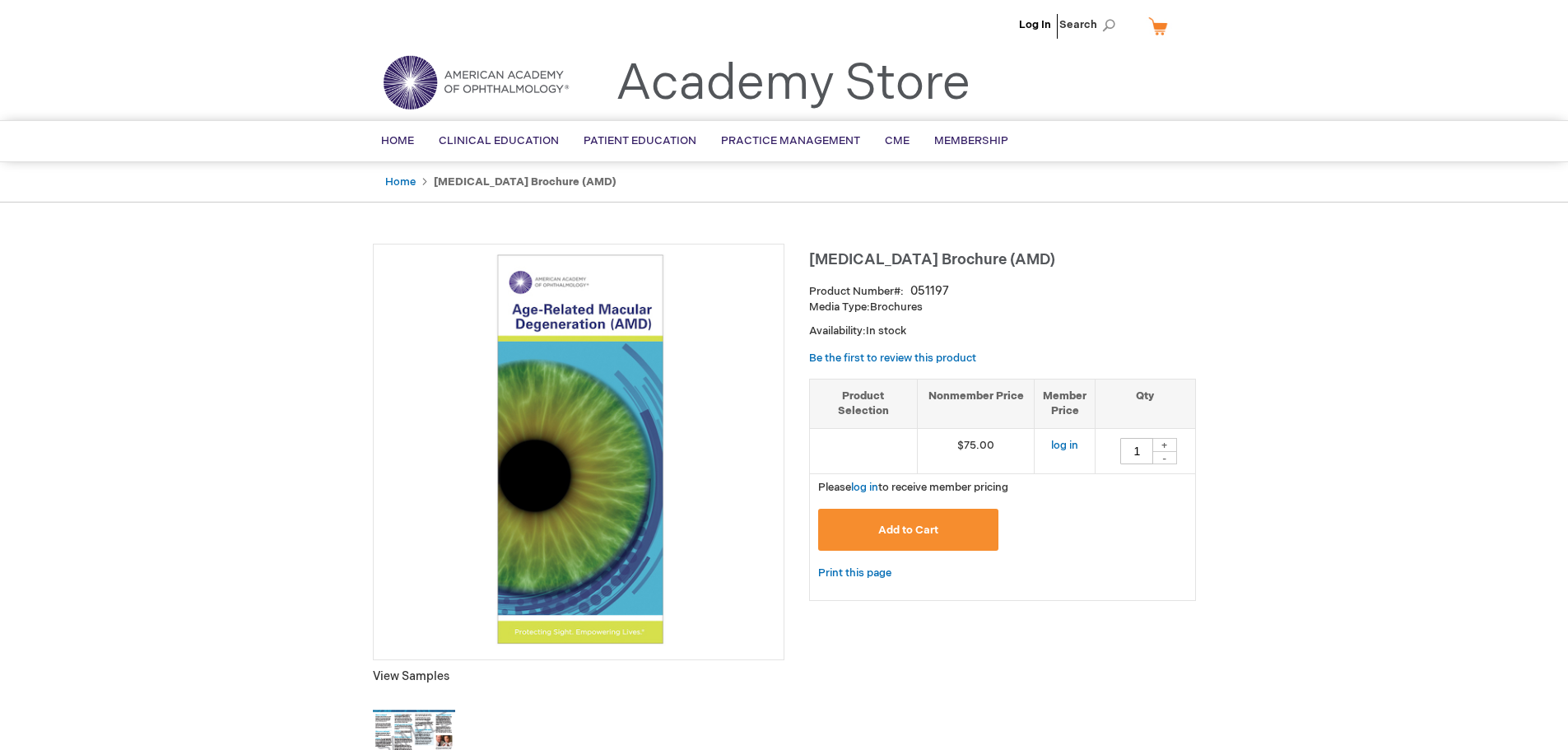
drag, startPoint x: 1177, startPoint y: 254, endPoint x: 811, endPoint y: 251, distance: 366.0
click at [811, 251] on span "[MEDICAL_DATA] Brochure (AMD)" at bounding box center [932, 260] width 246 height 18
copy span "[MEDICAL_DATA] Brochure (AMD)"
